Goal: Task Accomplishment & Management: Manage account settings

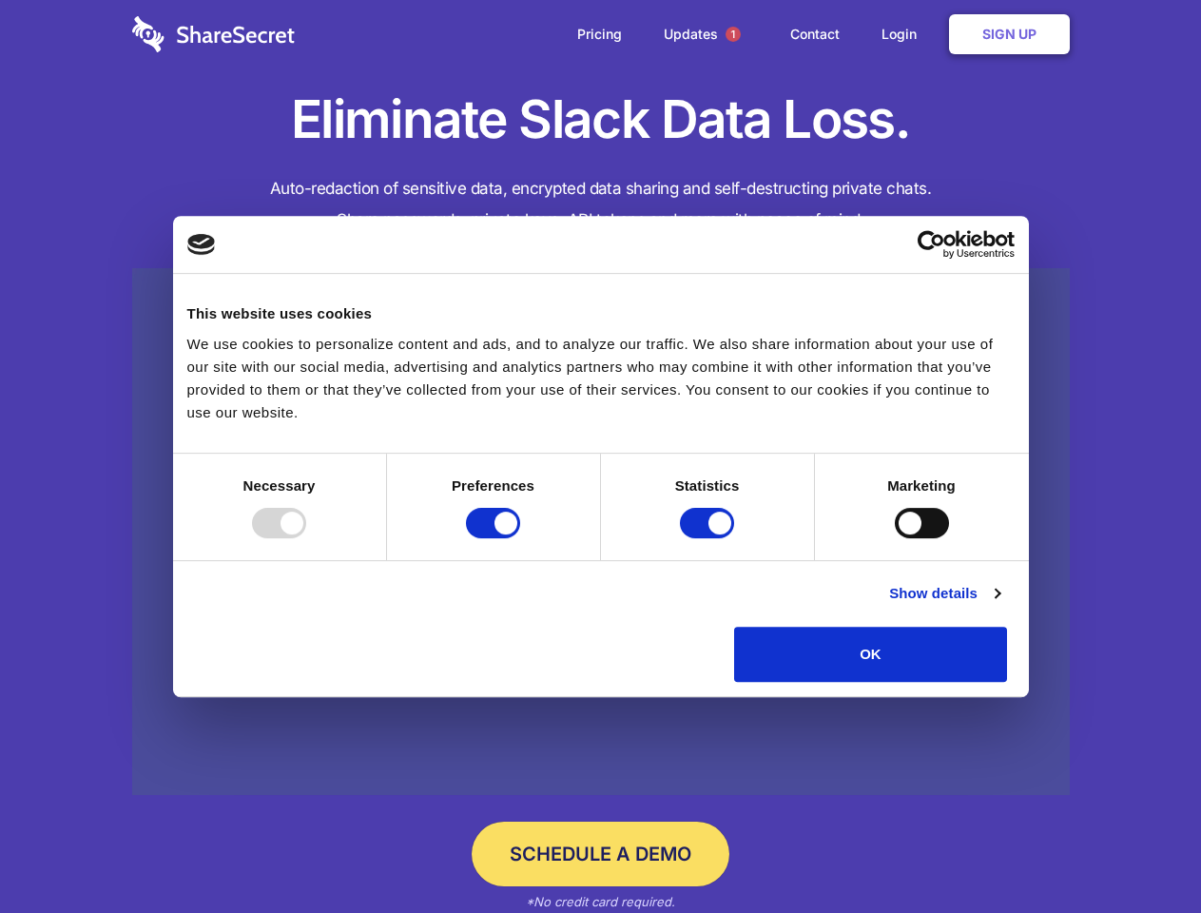
click at [306, 538] on div at bounding box center [279, 523] width 54 height 30
click at [520, 538] on input "Preferences" at bounding box center [493, 523] width 54 height 30
checkbox input "false"
click at [709, 538] on input "Statistics" at bounding box center [707, 523] width 54 height 30
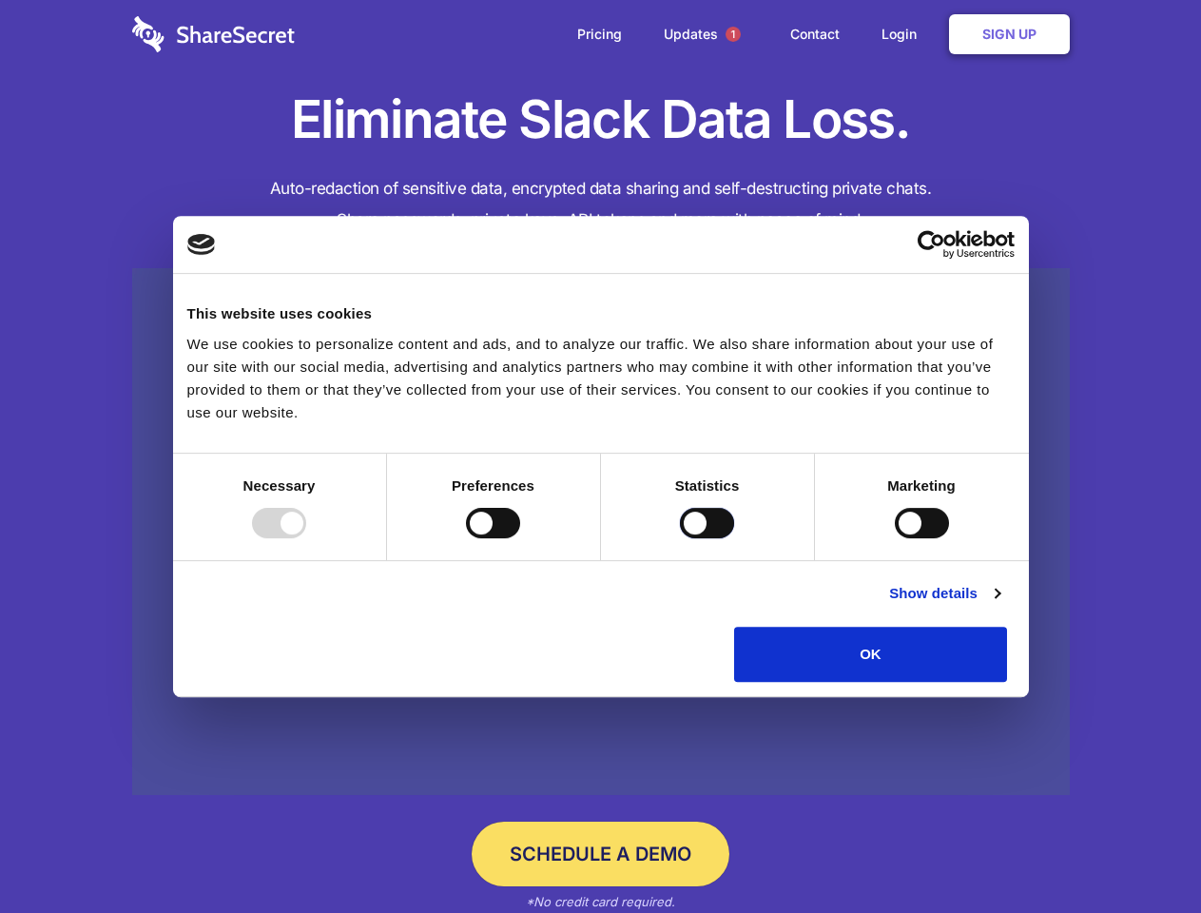
checkbox input "false"
click at [895, 538] on input "Marketing" at bounding box center [922, 523] width 54 height 30
checkbox input "true"
click at [999, 605] on link "Show details" at bounding box center [944, 593] width 110 height 23
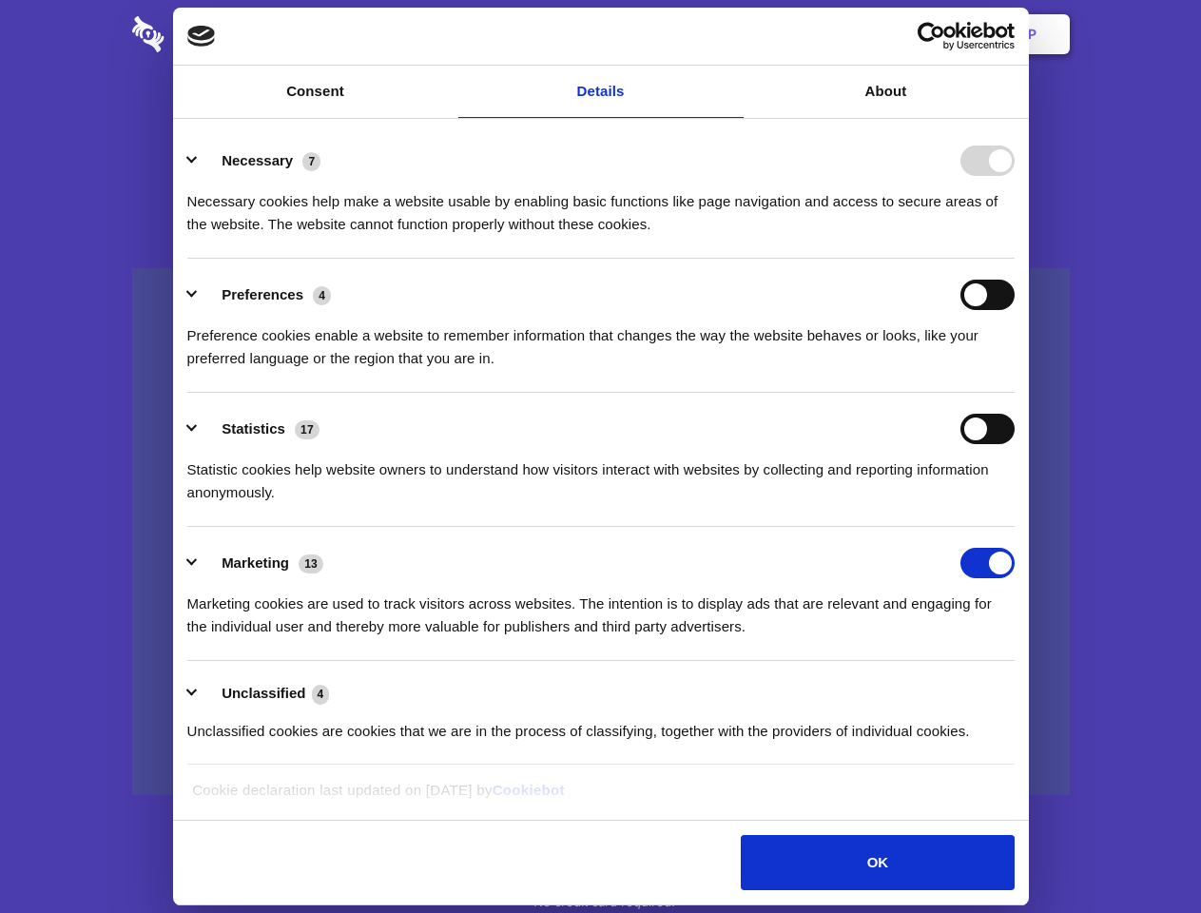
click at [1014, 236] on div "Necessary cookies help make a website usable by enabling basic functions like p…" at bounding box center [600, 206] width 827 height 60
